Goal: Information Seeking & Learning: Learn about a topic

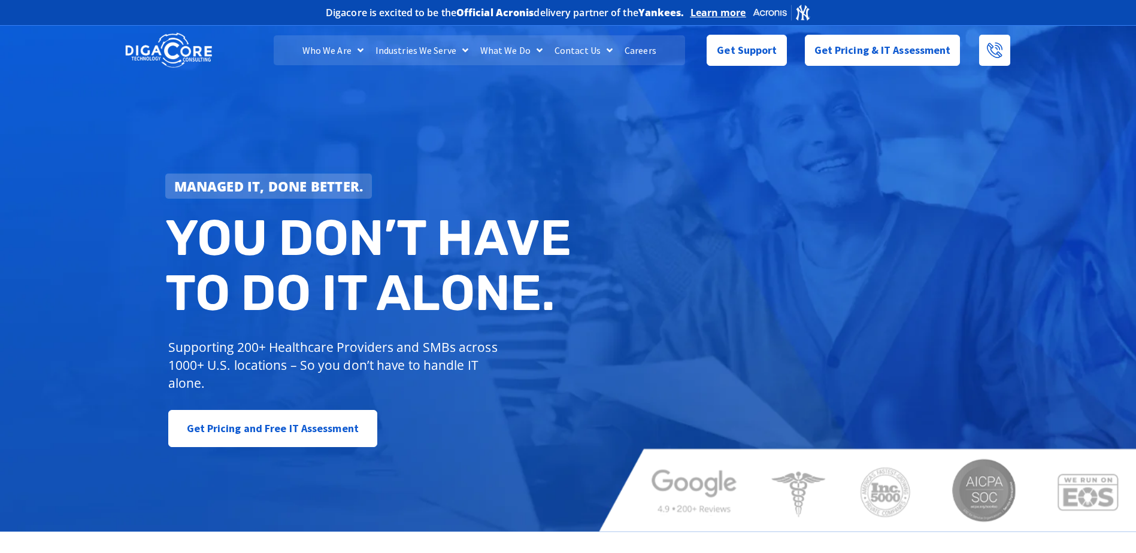
click at [639, 51] on link "Careers" at bounding box center [640, 50] width 44 height 30
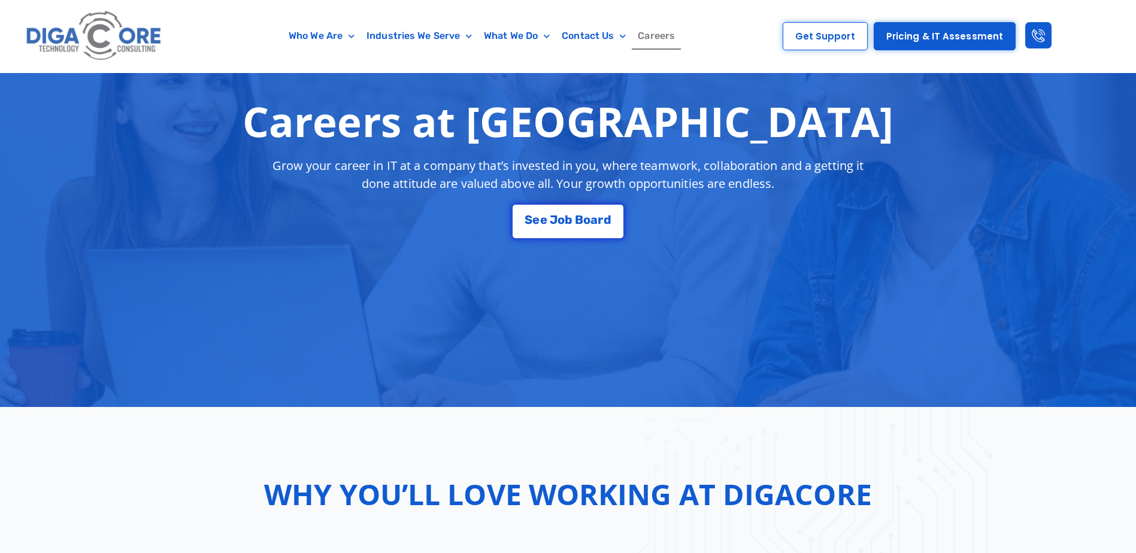
scroll to position [180, 0]
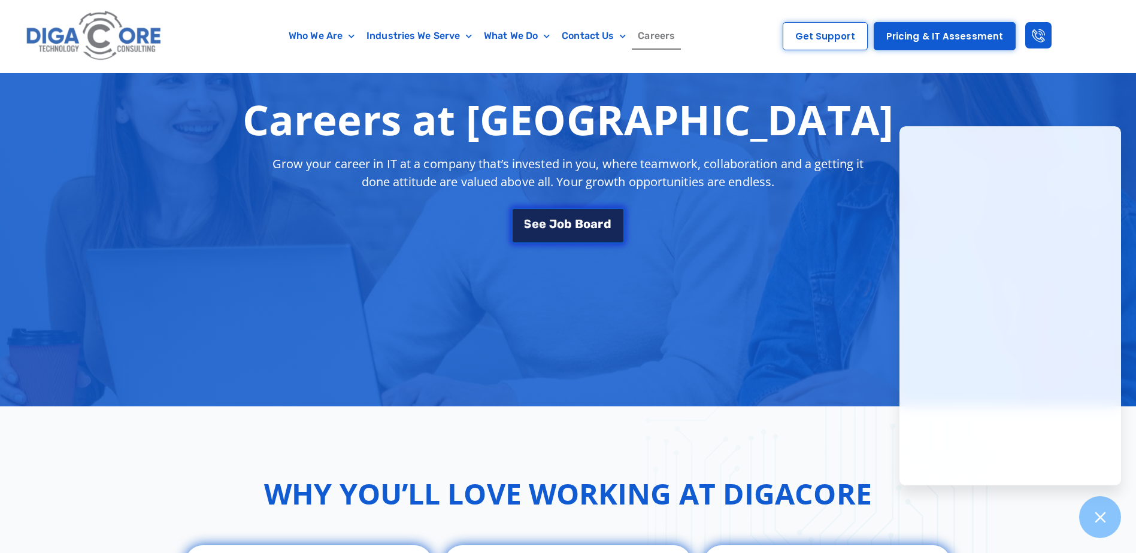
click at [579, 225] on span "B" at bounding box center [579, 224] width 8 height 12
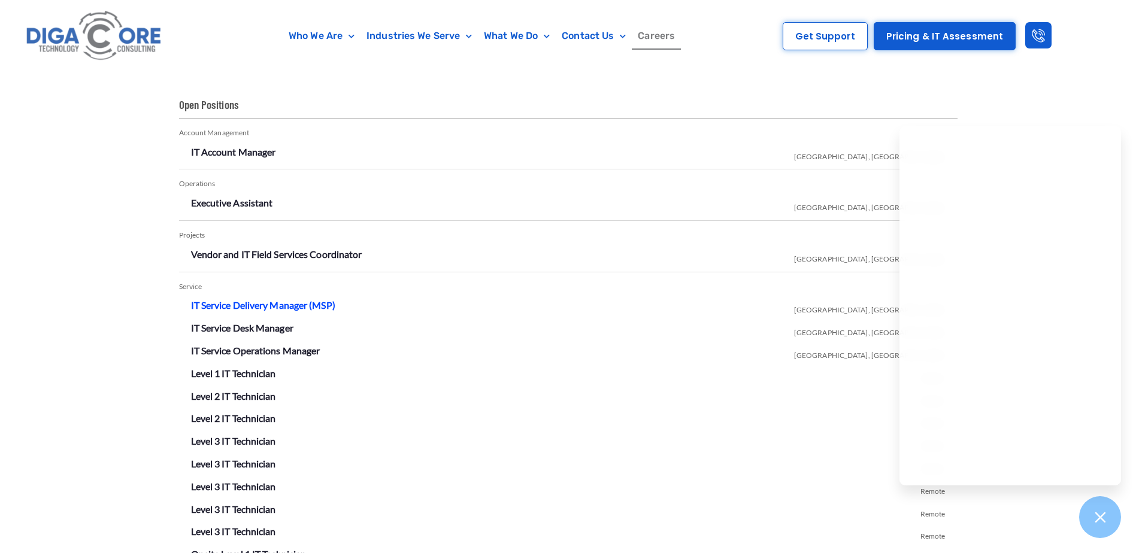
scroll to position [2048, 0]
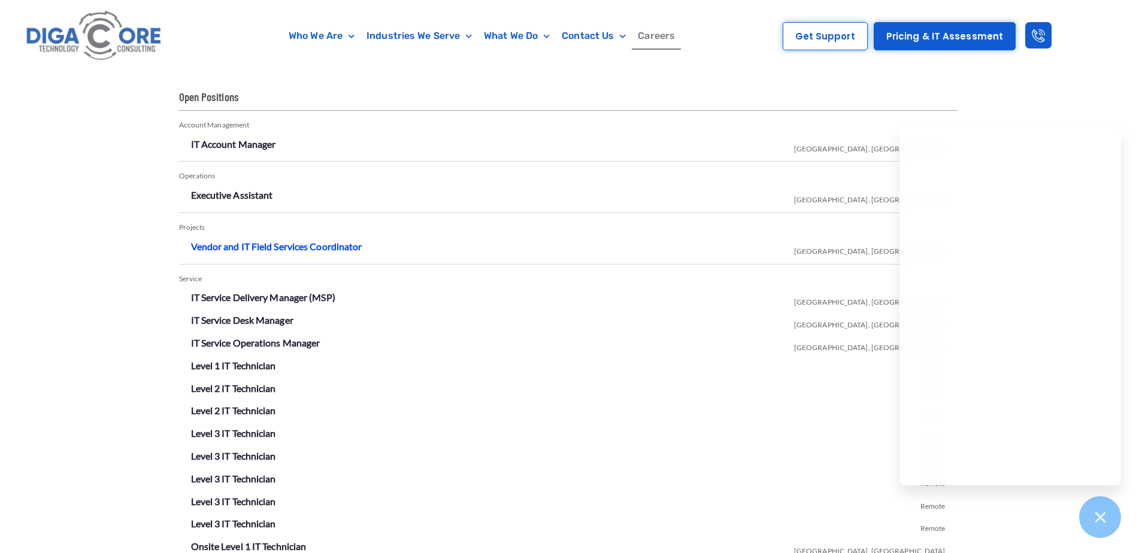
click at [304, 250] on link "Vendor and IT Field Services Coordinator" at bounding box center [276, 246] width 171 height 11
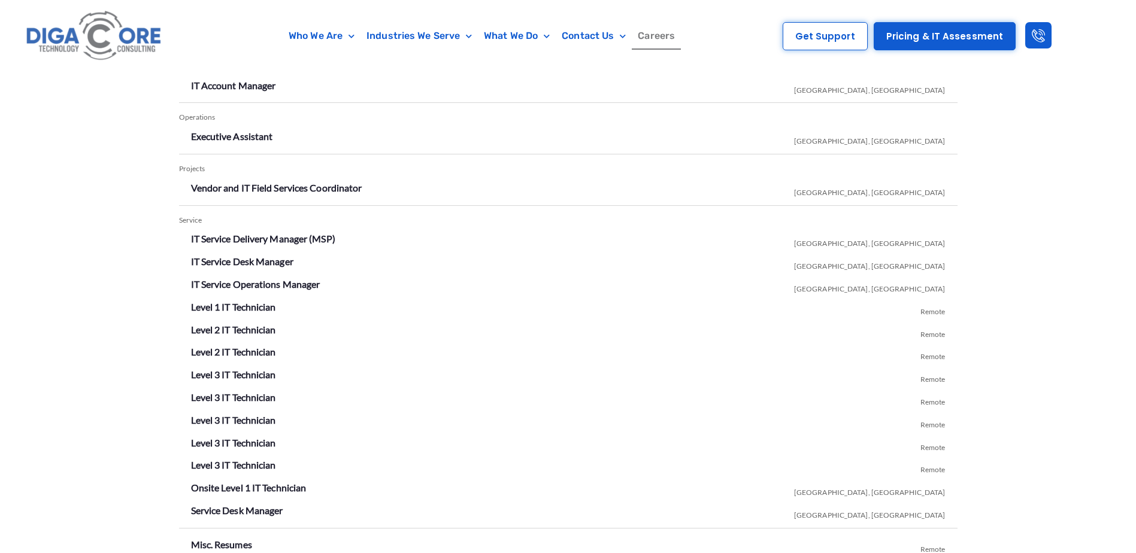
scroll to position [2168, 0]
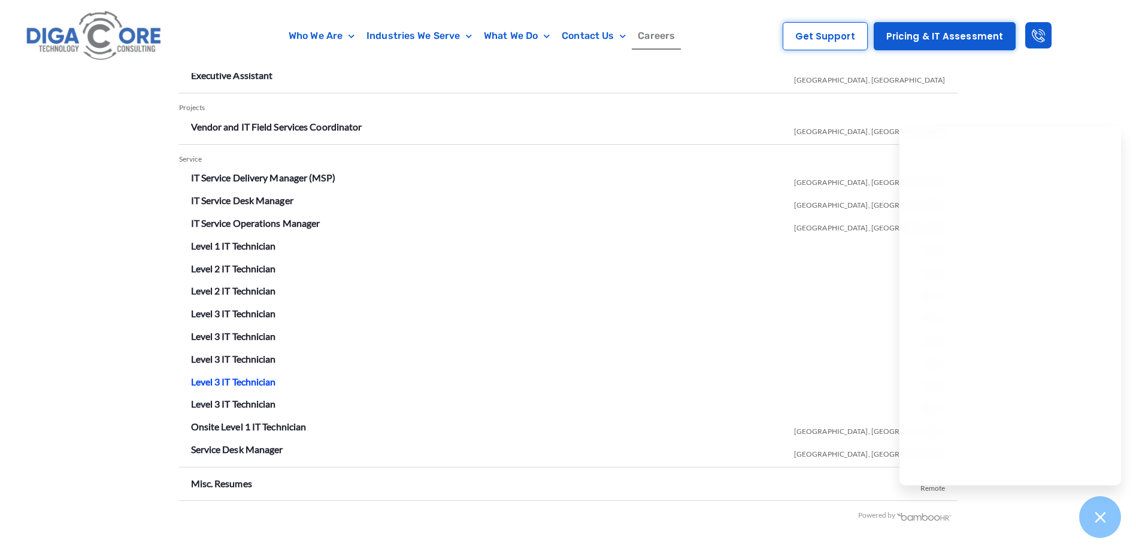
click at [215, 379] on link "Level 3 IT Technician" at bounding box center [233, 381] width 85 height 11
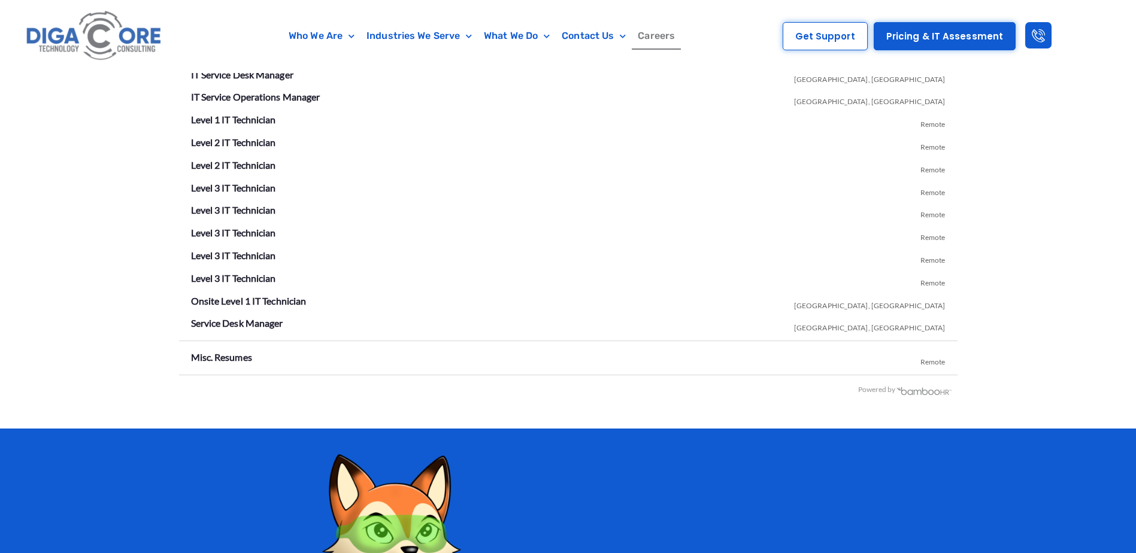
scroll to position [2408, 0]
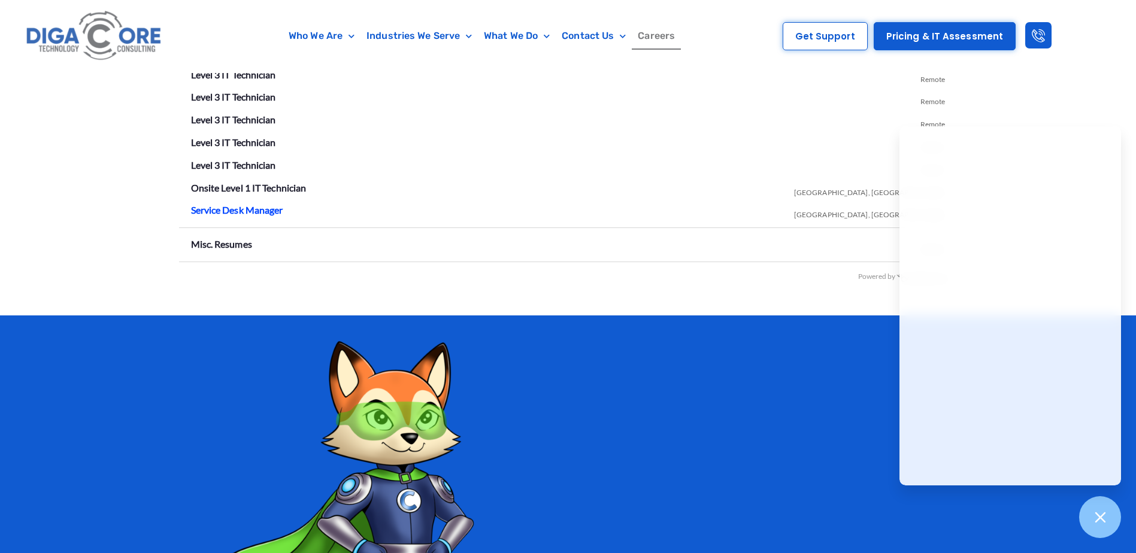
click at [223, 210] on link "Service Desk Manager" at bounding box center [237, 209] width 92 height 11
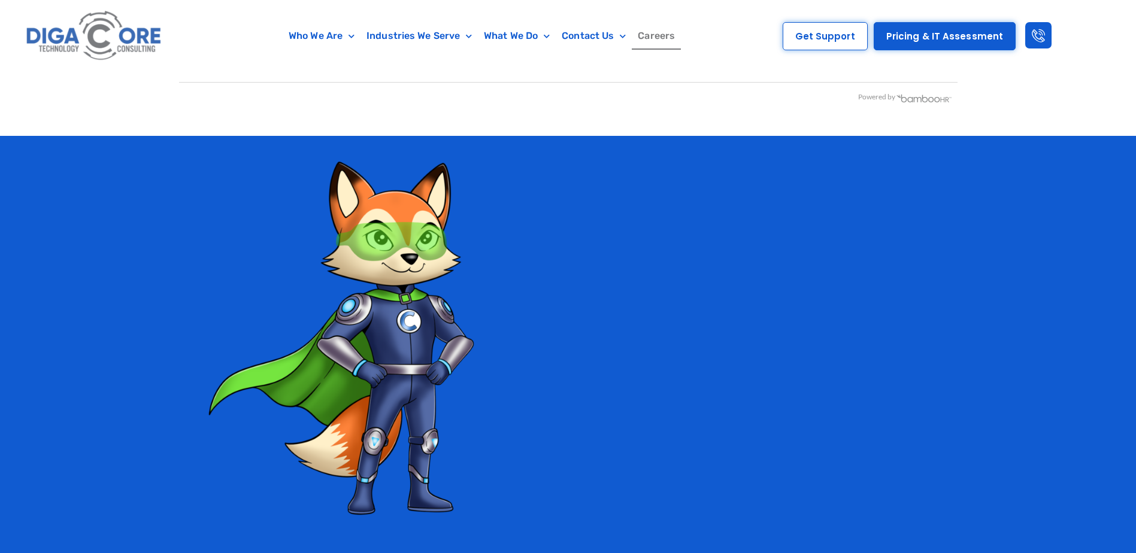
scroll to position [2288, 0]
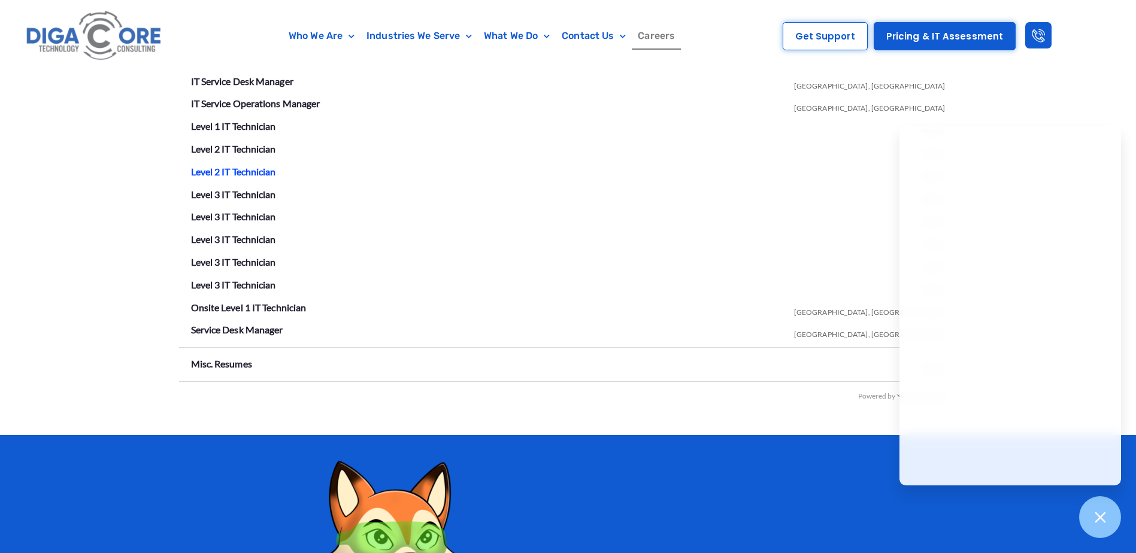
click at [238, 171] on link "Level 2 IT Technician" at bounding box center [233, 171] width 85 height 11
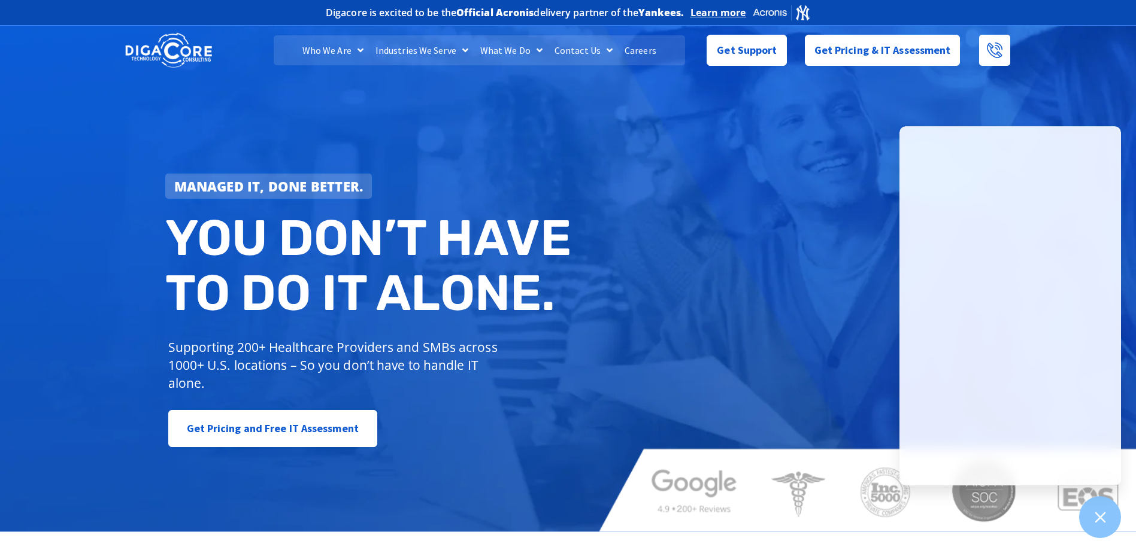
click at [641, 50] on link "Careers" at bounding box center [640, 50] width 44 height 30
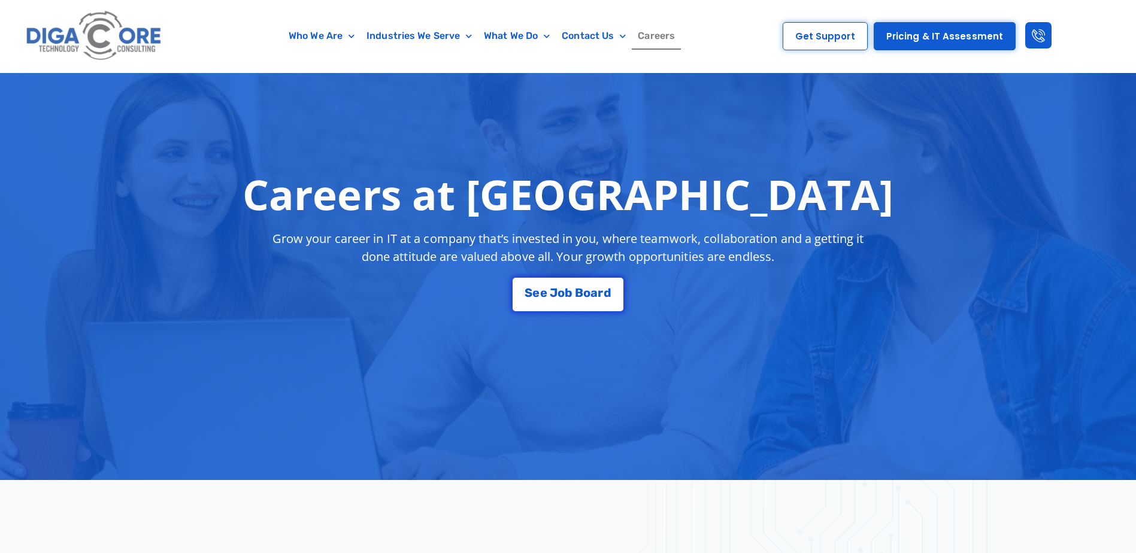
scroll to position [299, 0]
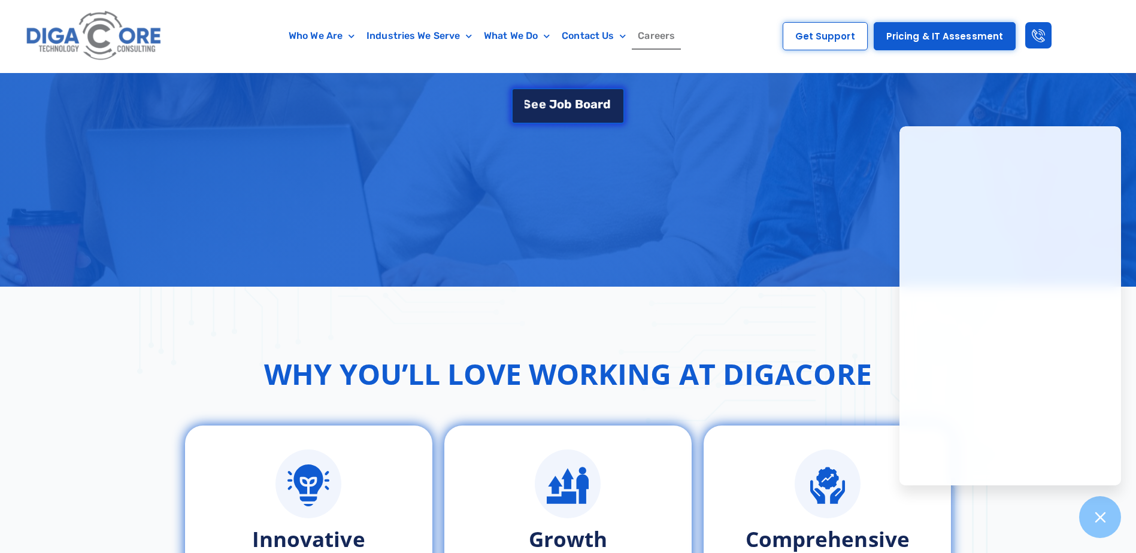
click at [583, 100] on span "o" at bounding box center [586, 104] width 7 height 12
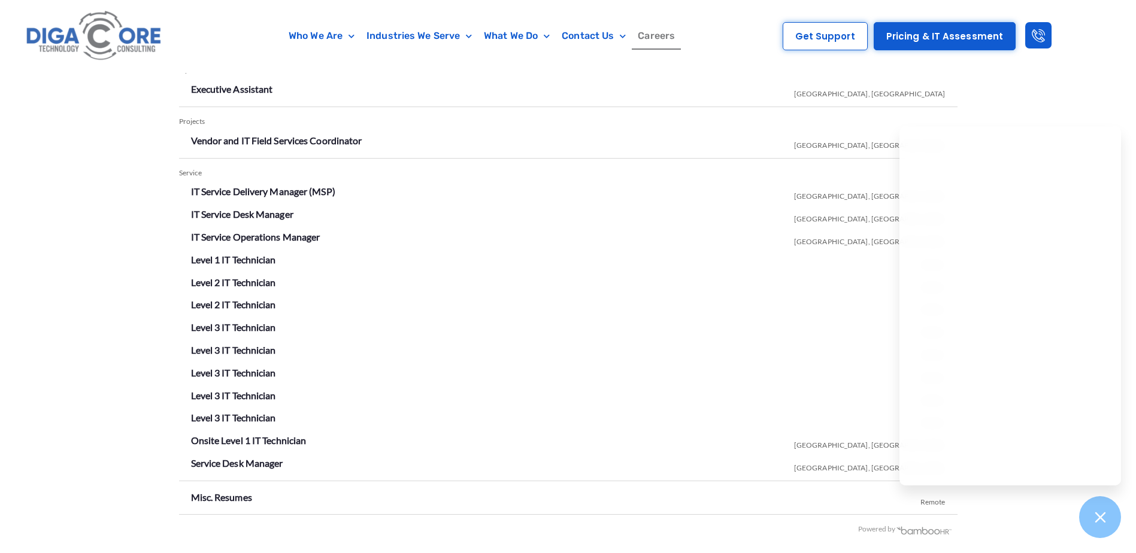
scroll to position [2168, 0]
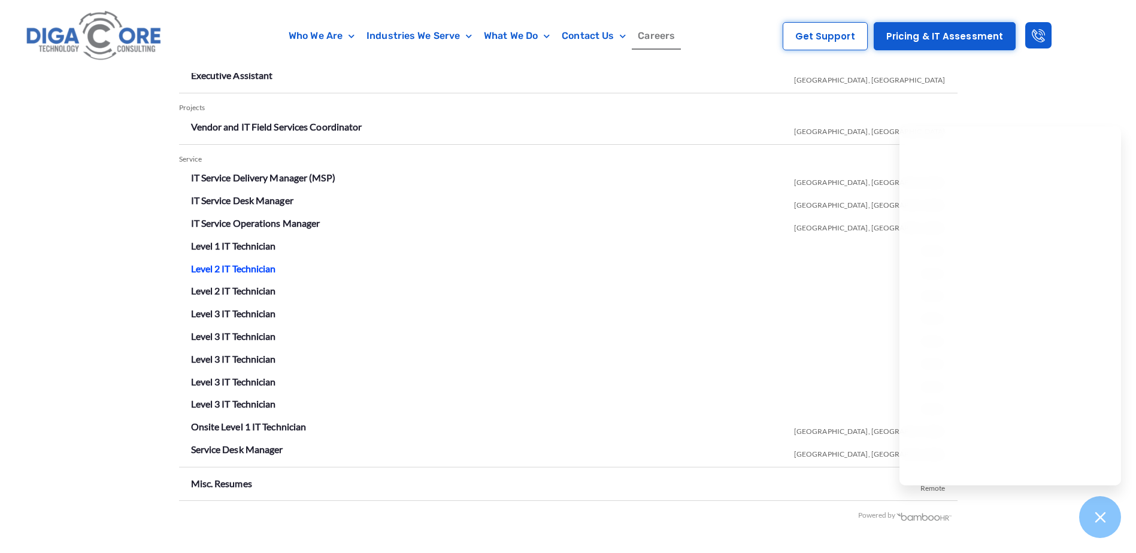
click at [229, 265] on link "Level 2 IT Technician" at bounding box center [233, 268] width 85 height 11
